Goal: Check status: Check status

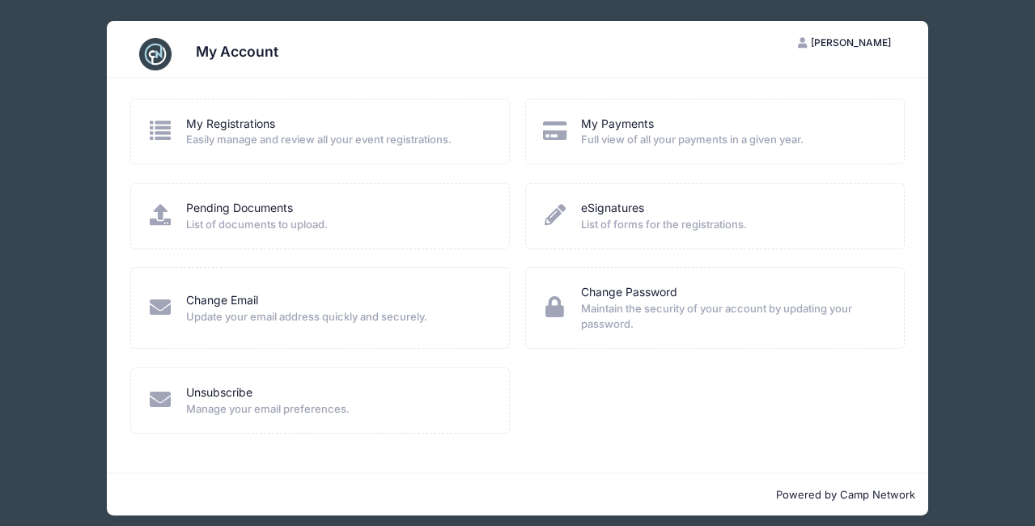
click at [239, 138] on span "Easily manage and review all your event registrations." at bounding box center [337, 140] width 302 height 16
click at [235, 126] on link "My Registrations" at bounding box center [230, 124] width 89 height 17
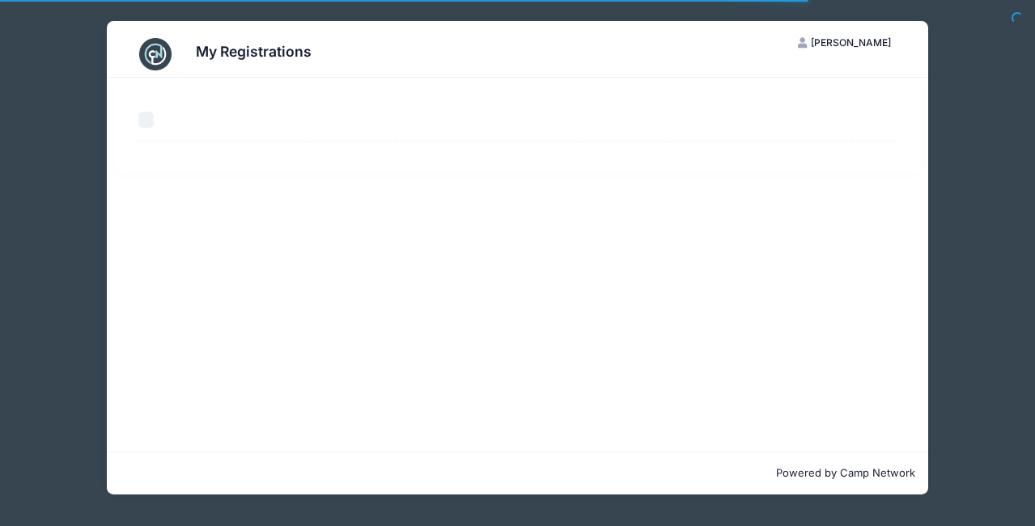
select select "50"
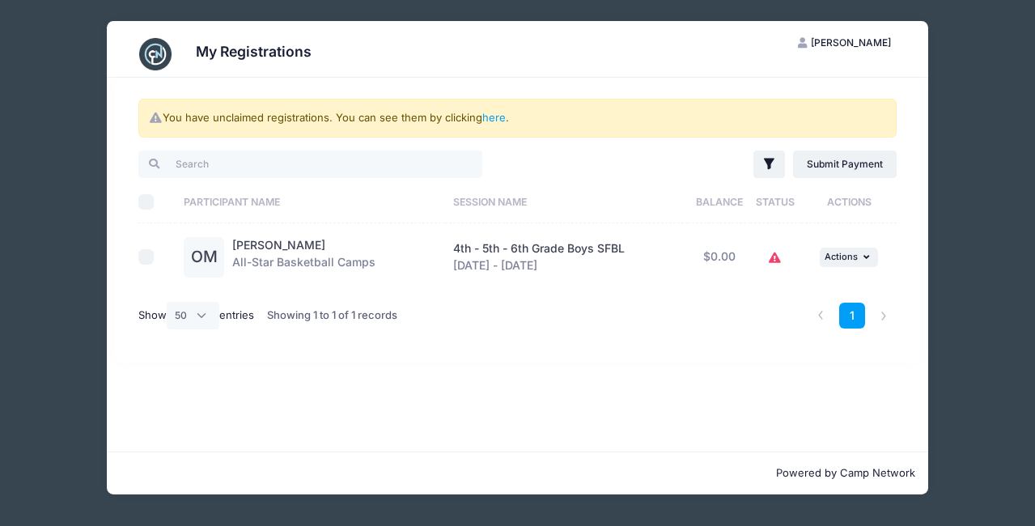
click at [777, 258] on icon at bounding box center [775, 258] width 13 height 0
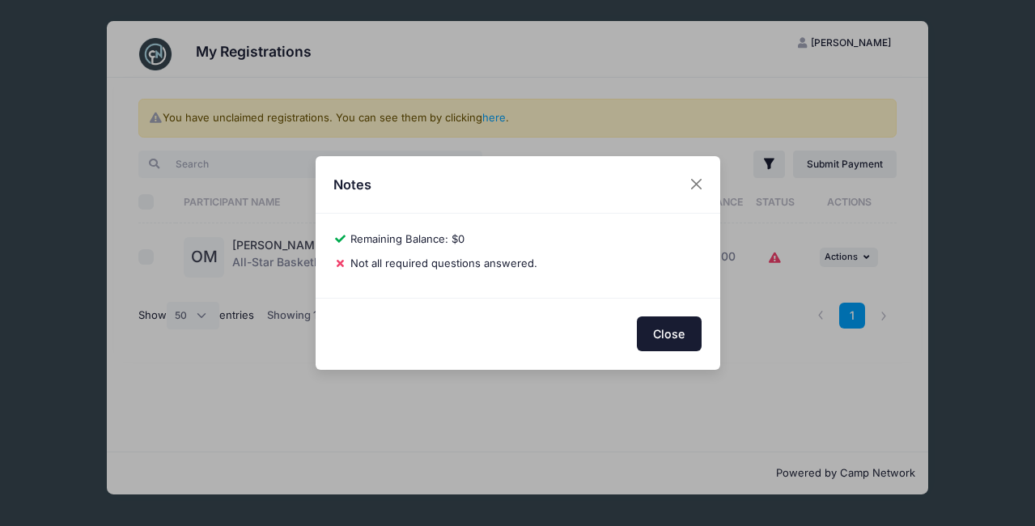
click at [649, 334] on button "Close" at bounding box center [669, 334] width 65 height 35
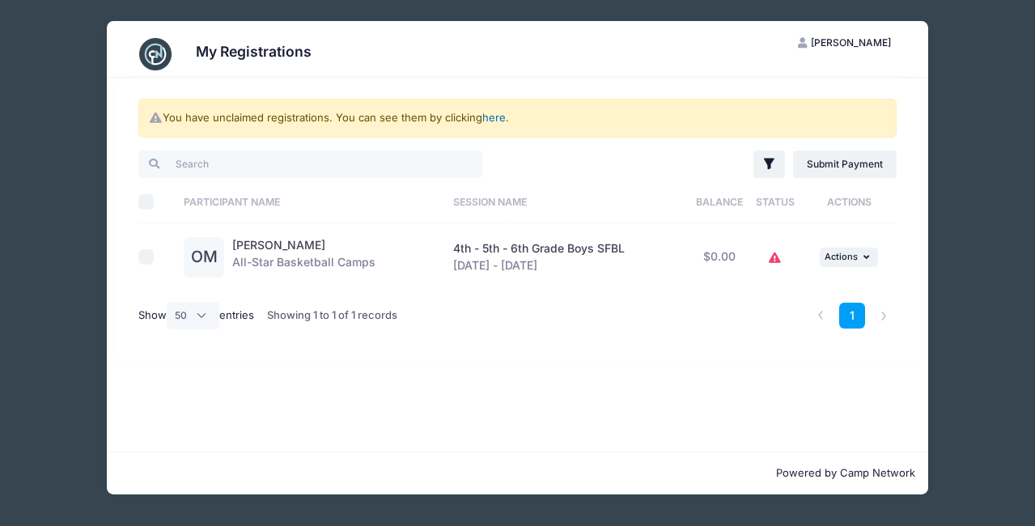
click at [487, 117] on link "here" at bounding box center [493, 117] width 23 height 13
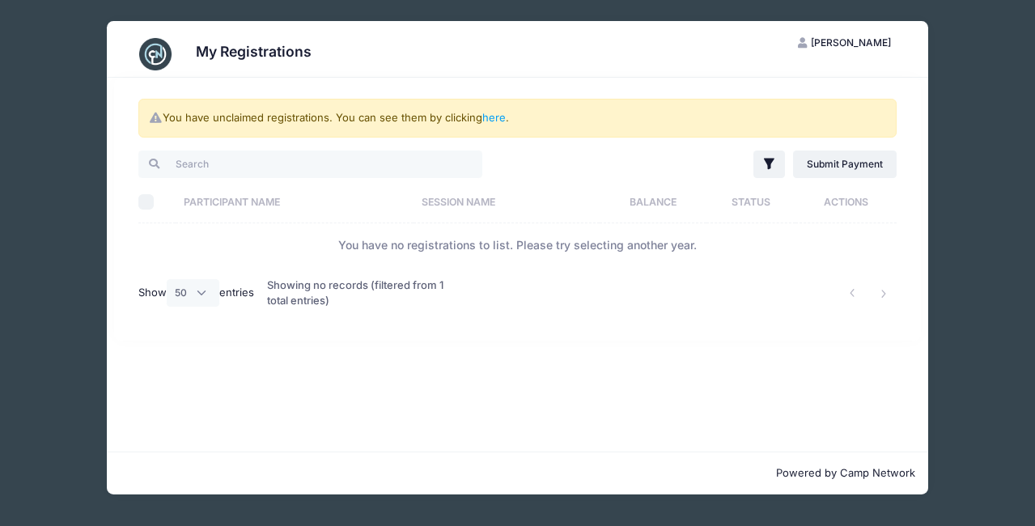
click at [465, 122] on div "You have unclaimed registrations. You can see them by clicking here ." at bounding box center [517, 118] width 759 height 39
click at [999, 96] on div "My Registrations LM Lisa Misenheimer My Account Logout You have unclaimed regis…" at bounding box center [517, 258] width 987 height 516
click at [158, 121] on icon at bounding box center [156, 118] width 13 height 11
click at [176, 57] on div "My Registrations" at bounding box center [517, 54] width 775 height 45
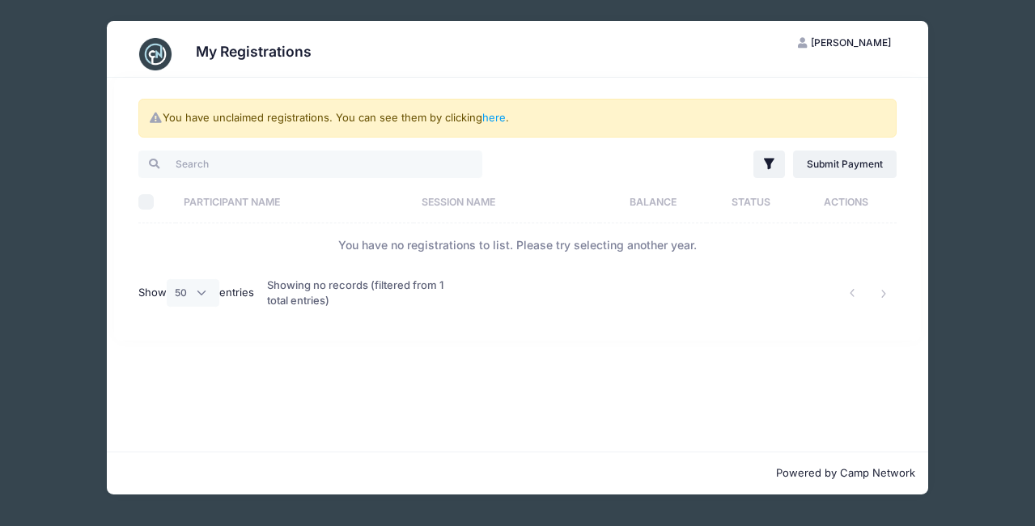
click at [155, 57] on img at bounding box center [155, 54] width 32 height 32
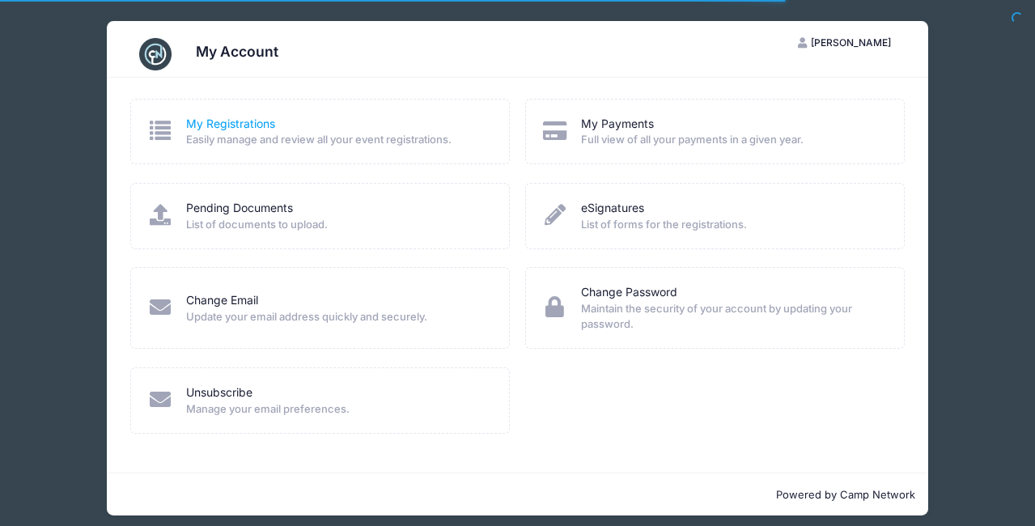
click at [238, 121] on link "My Registrations" at bounding box center [230, 124] width 89 height 17
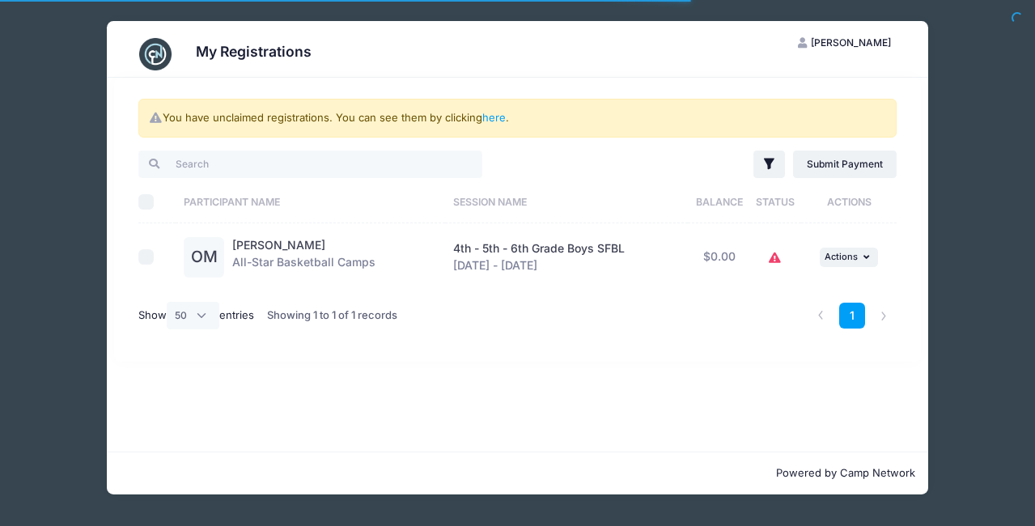
select select "50"
click at [151, 257] on input "checkbox" at bounding box center [146, 257] width 16 height 16
checkbox input "true"
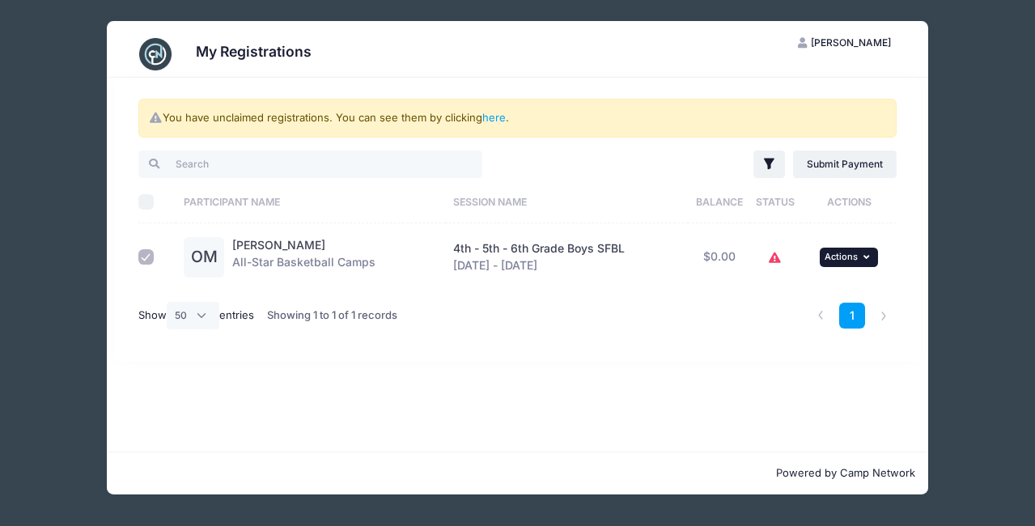
click at [844, 253] on span "Actions" at bounding box center [841, 256] width 33 height 11
click at [812, 291] on link "View Registration" at bounding box center [798, 293] width 147 height 31
